Goal: Browse casually: Explore the website without a specific task or goal

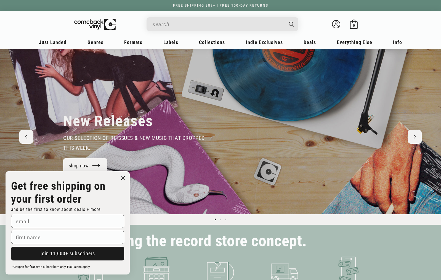
click at [123, 178] on icon "Close dialog" at bounding box center [122, 178] width 3 height 3
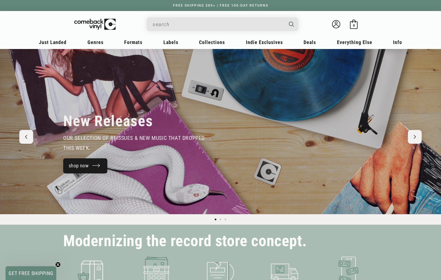
click at [86, 165] on link "shop now" at bounding box center [85, 166] width 44 height 15
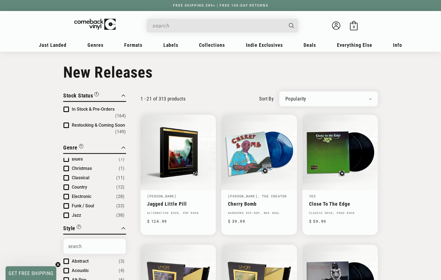
scroll to position [1, 0]
click at [167, 25] on input "When autocomplete results are available use up and down arrows to review and en…" at bounding box center [217, 25] width 131 height 11
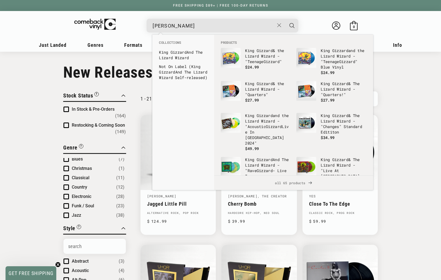
scroll to position [0, 1]
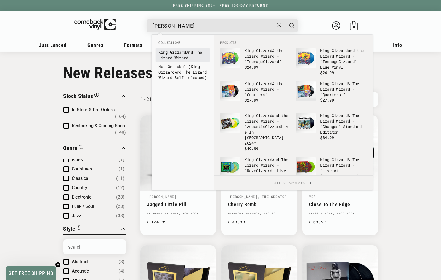
type input "king gizzard"
click at [176, 55] on link "King Gizzard And The Lizard Wizard" at bounding box center [182, 55] width 49 height 11
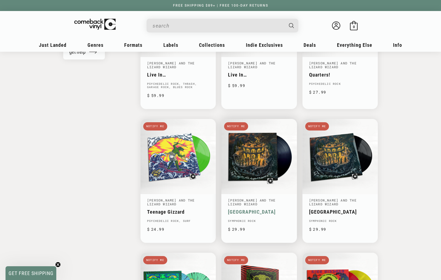
scroll to position [546, 0]
click at [245, 211] on link "Phantom Island" at bounding box center [259, 212] width 62 height 6
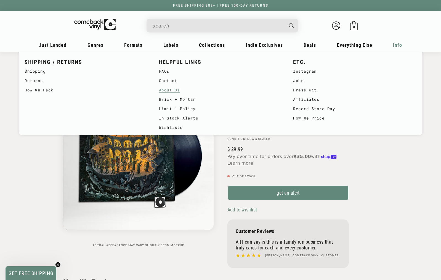
click at [167, 90] on link "About Us" at bounding box center [220, 89] width 123 height 9
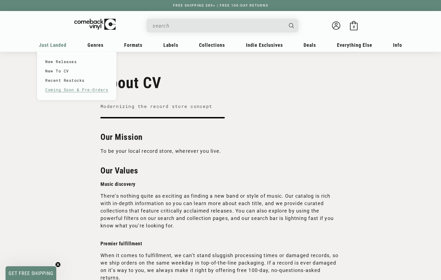
click at [74, 90] on link "Coming Soon & Pre-Orders" at bounding box center [76, 89] width 63 height 9
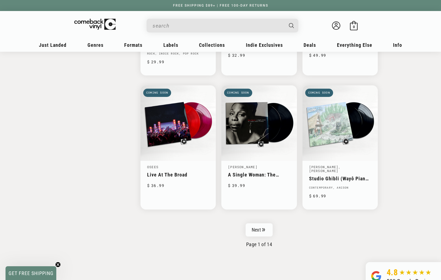
scroll to position [841, 0]
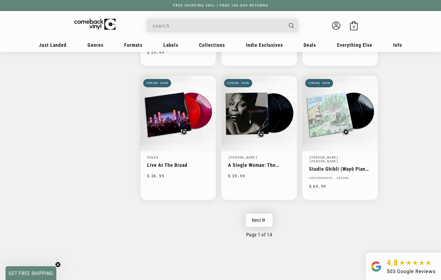
click at [260, 223] on link "Next" at bounding box center [258, 220] width 27 height 13
